Goal: Task Accomplishment & Management: Use online tool/utility

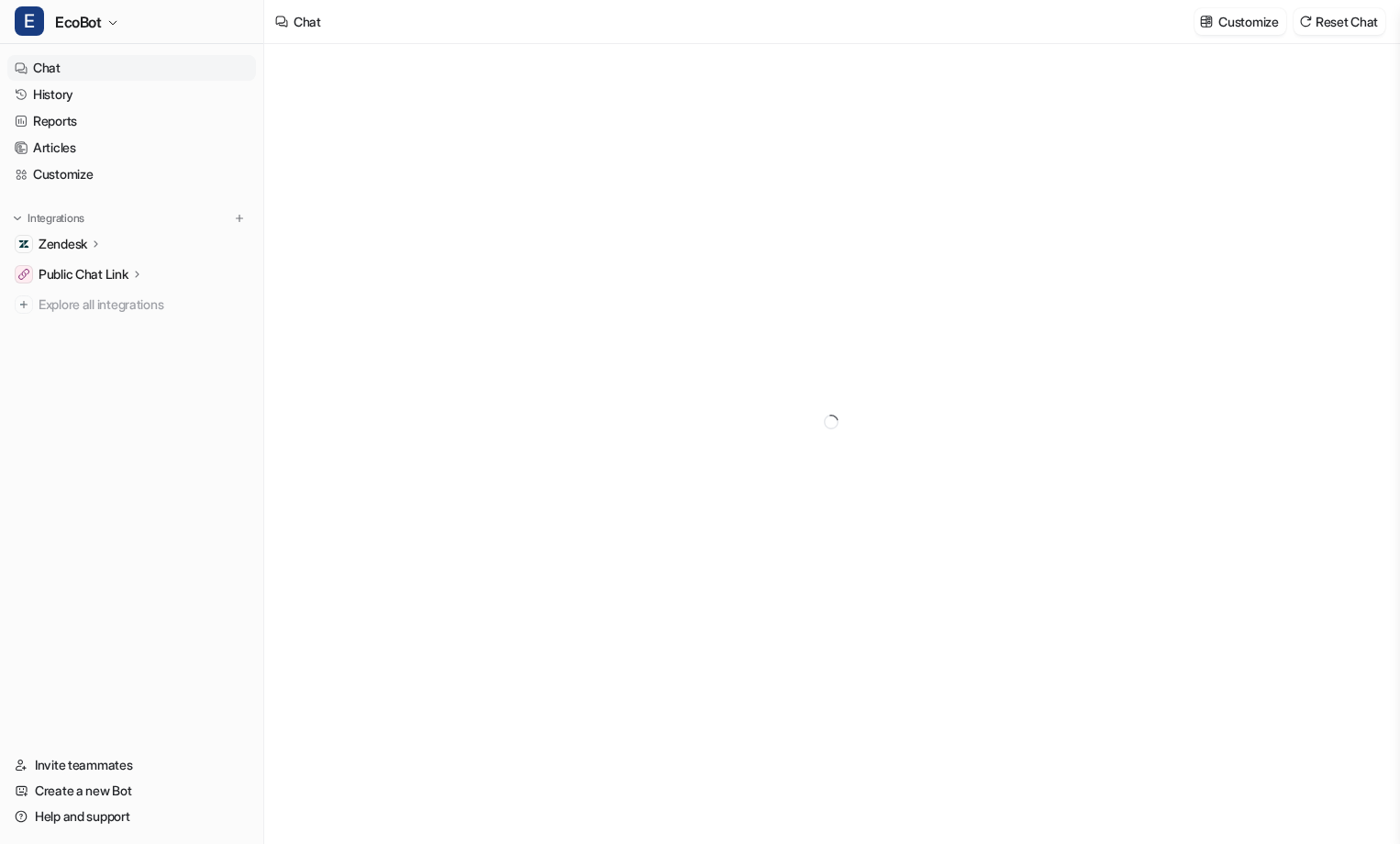
type textarea "**********"
click at [77, 241] on p "Zendesk" at bounding box center [62, 244] width 48 height 19
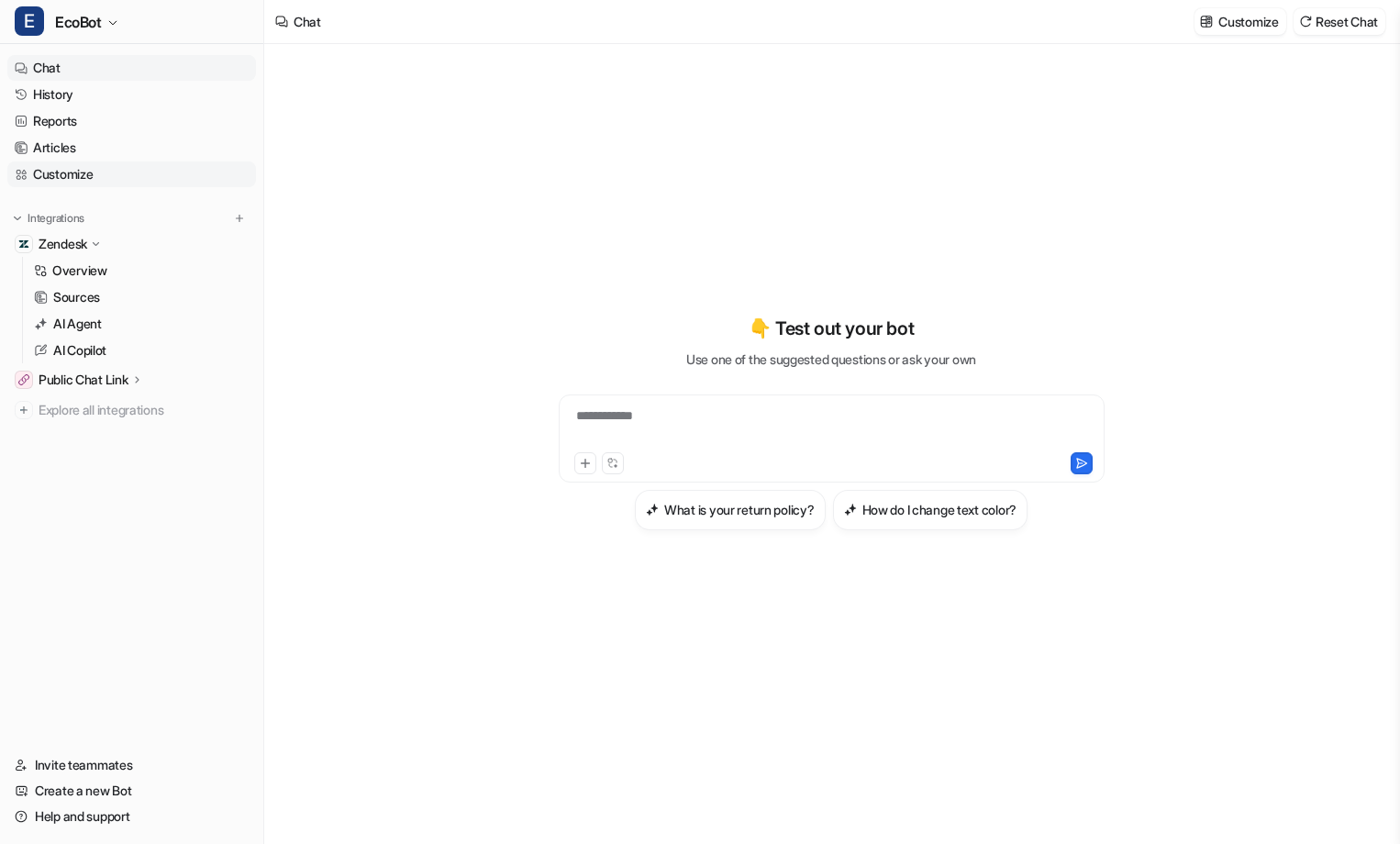
click at [77, 174] on link "Customize" at bounding box center [131, 174] width 249 height 26
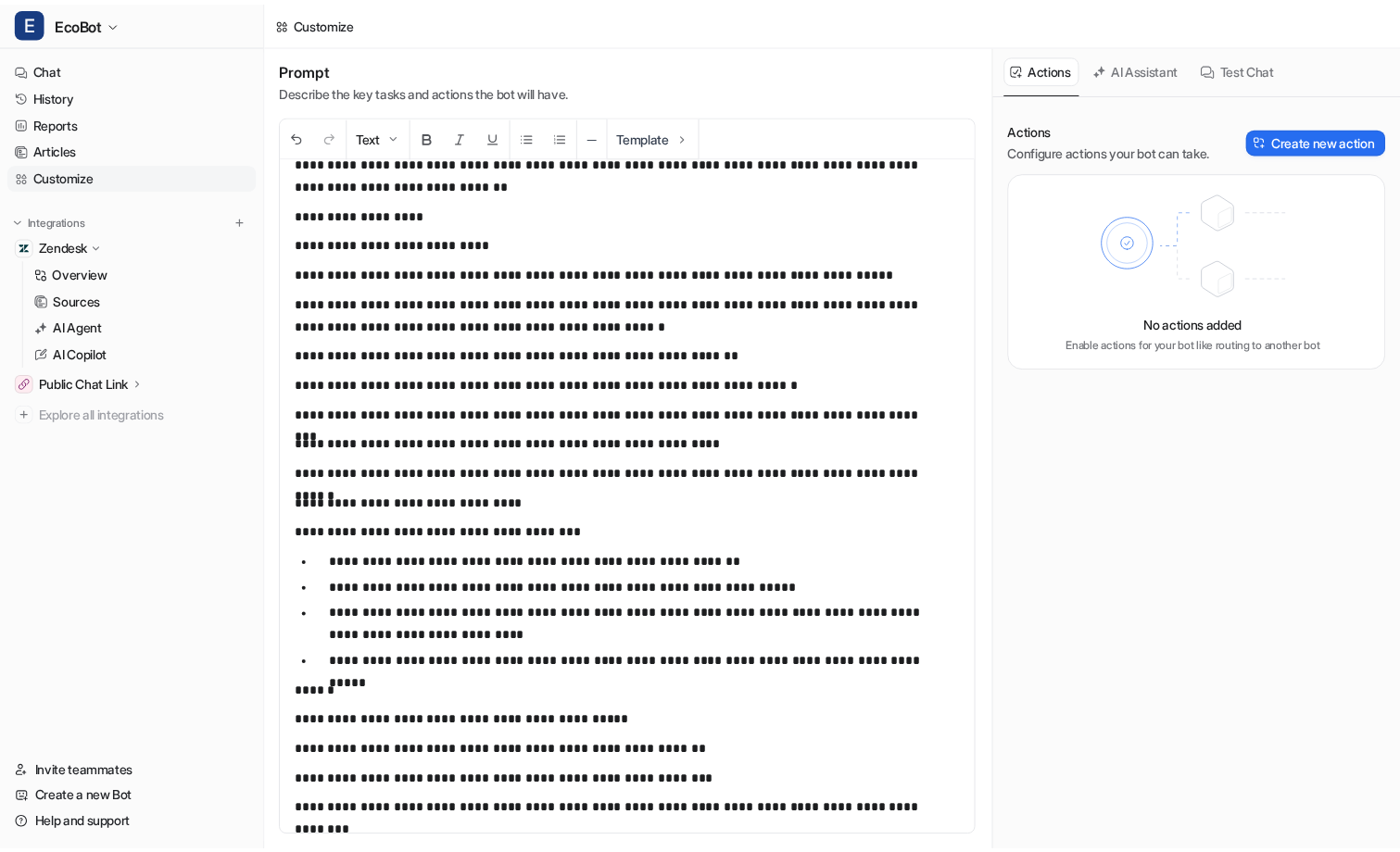
scroll to position [661, 0]
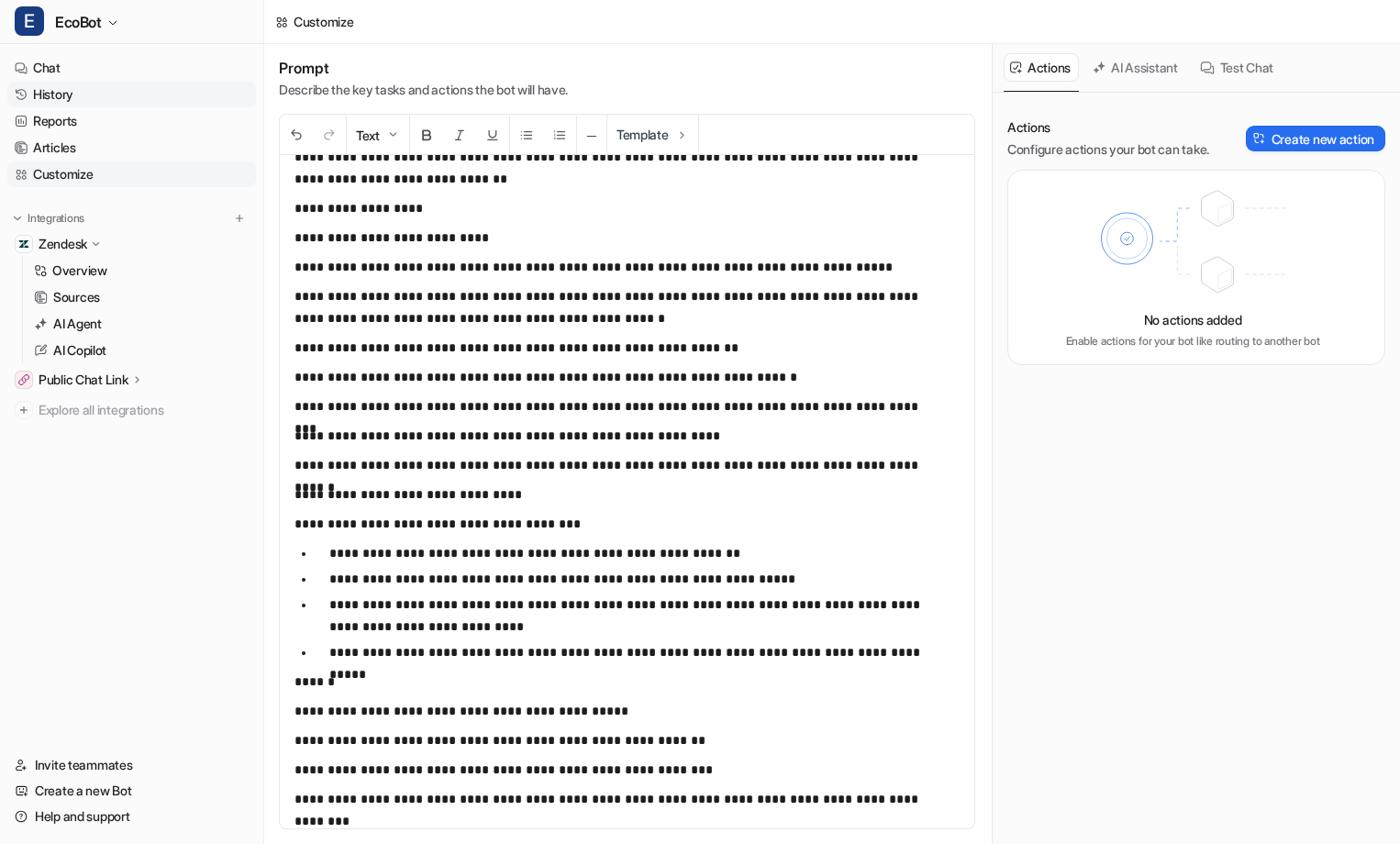
click at [95, 98] on link "History" at bounding box center [131, 95] width 249 height 26
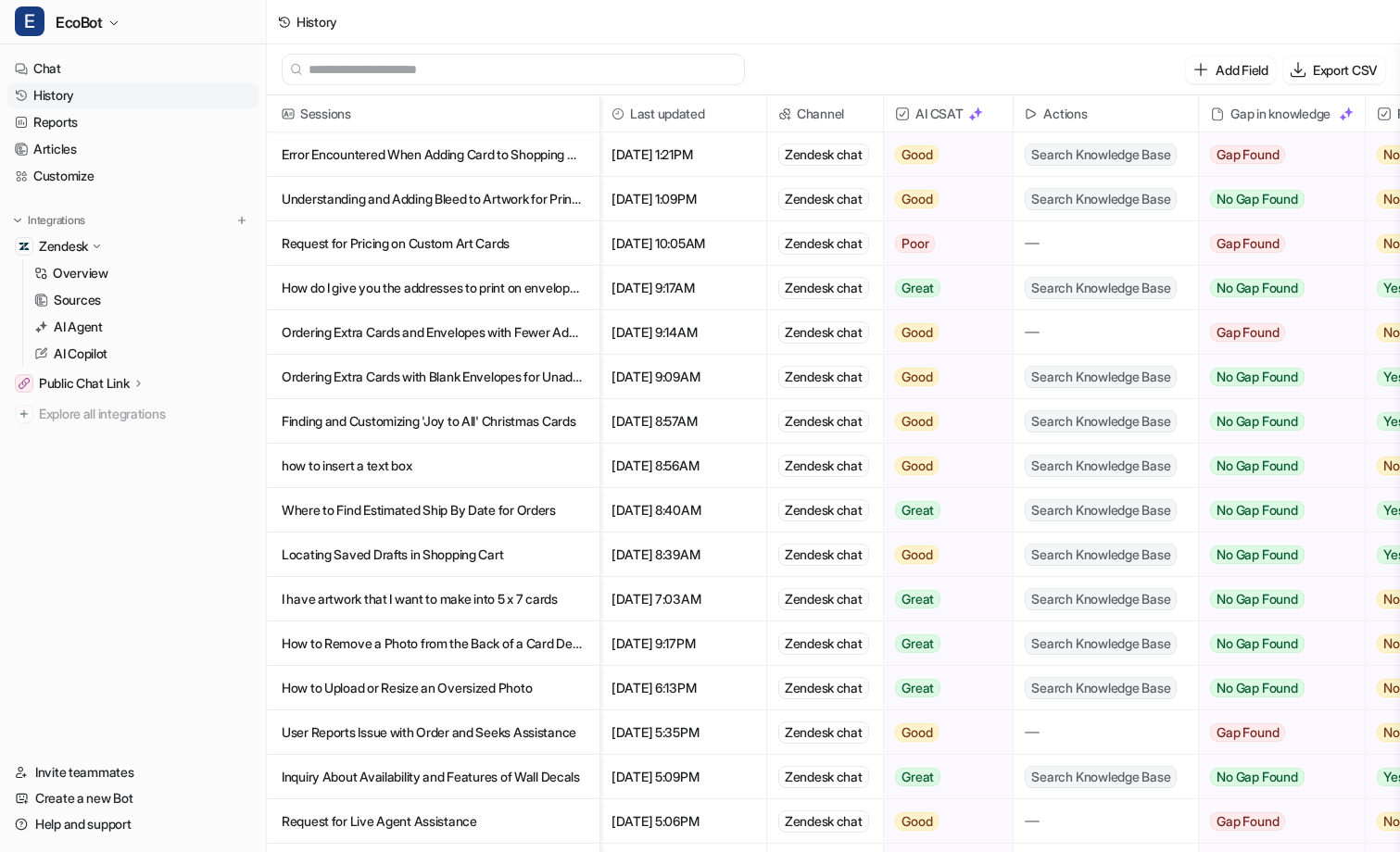
click at [508, 68] on input "text" at bounding box center [521, 70] width 427 height 30
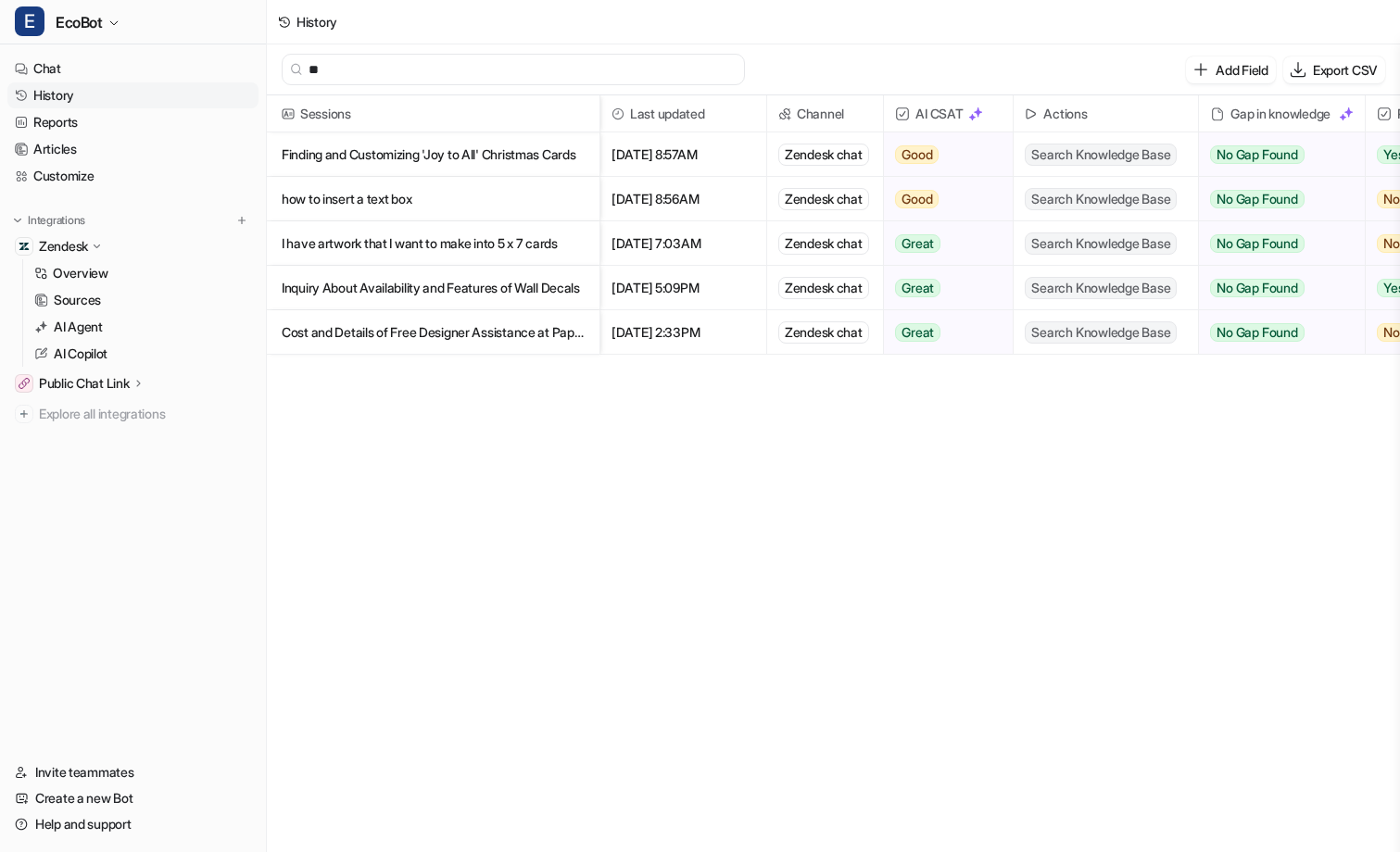
type input "*"
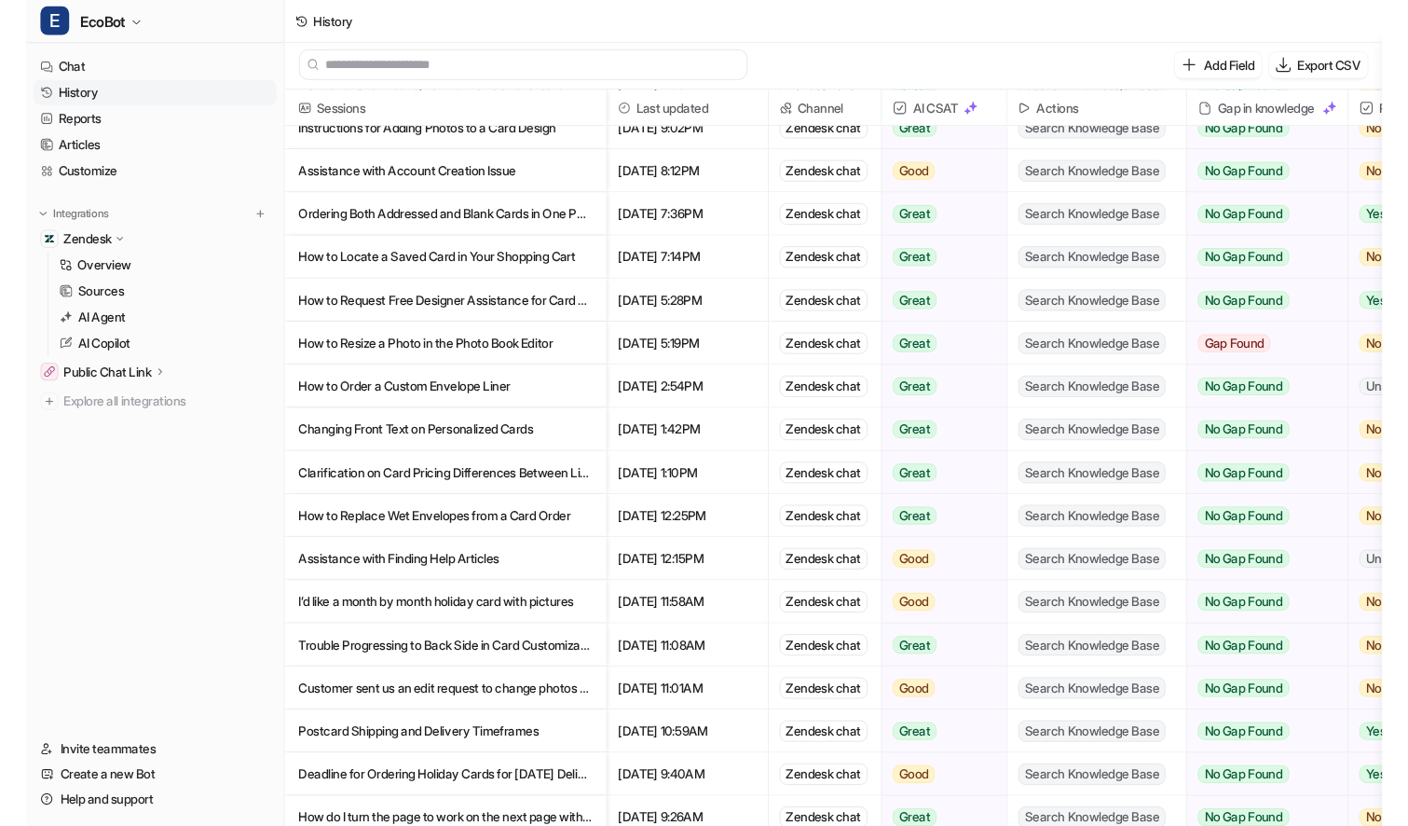
scroll to position [1679, 0]
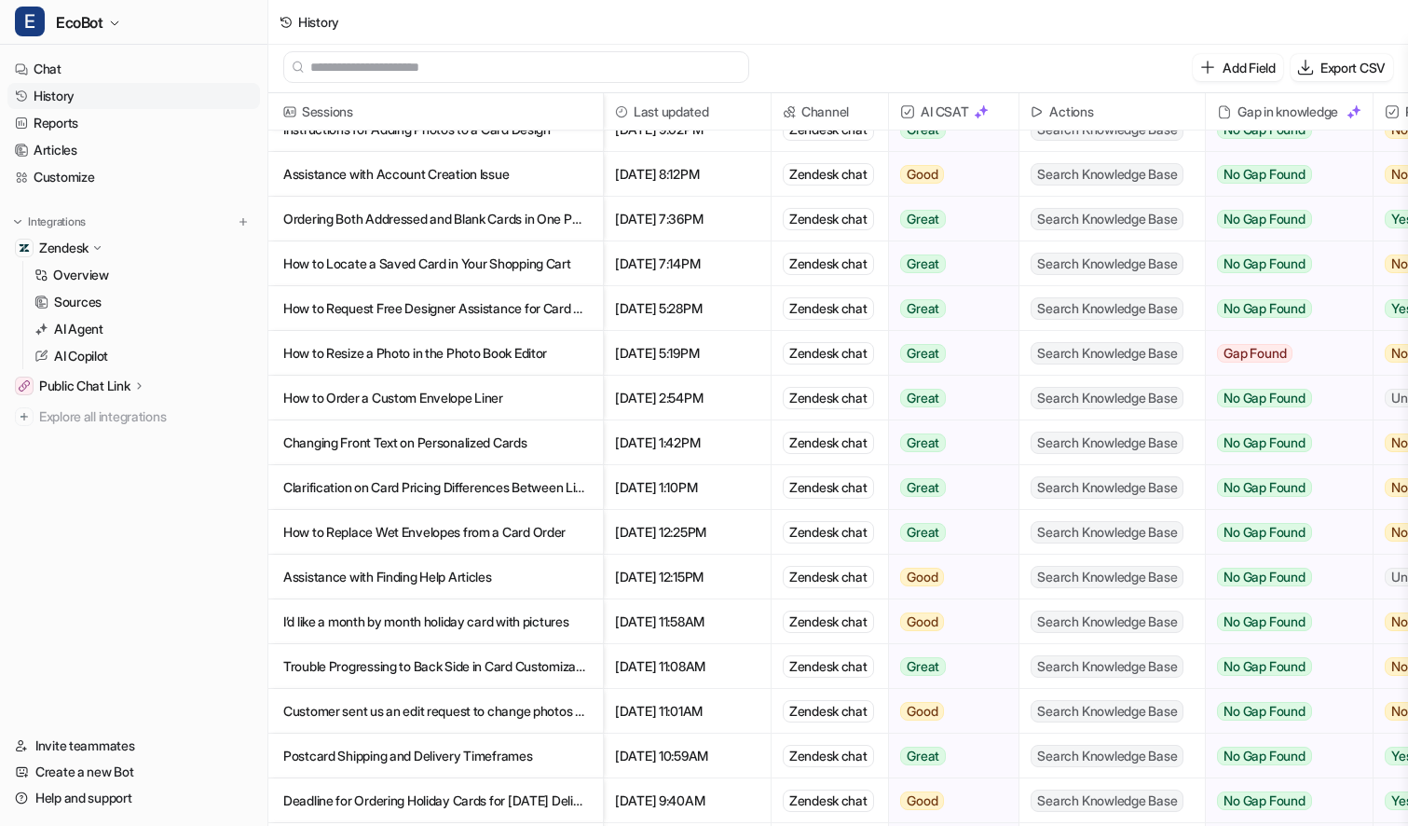
click at [234, 240] on div "Zendesk" at bounding box center [133, 248] width 253 height 26
